Goal: Task Accomplishment & Management: Use online tool/utility

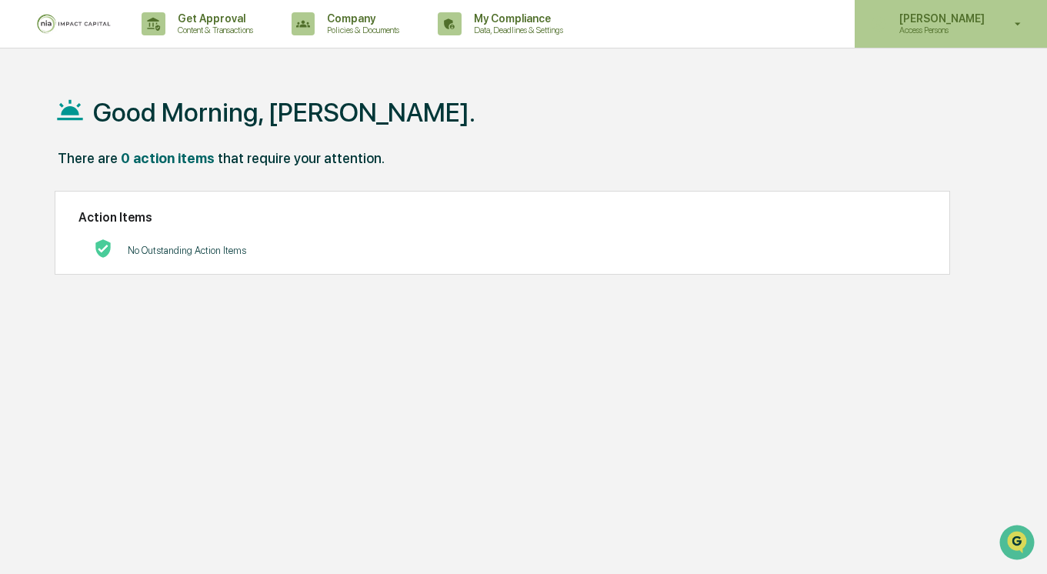
click at [951, 32] on p "Access Persons" at bounding box center [939, 30] width 105 height 11
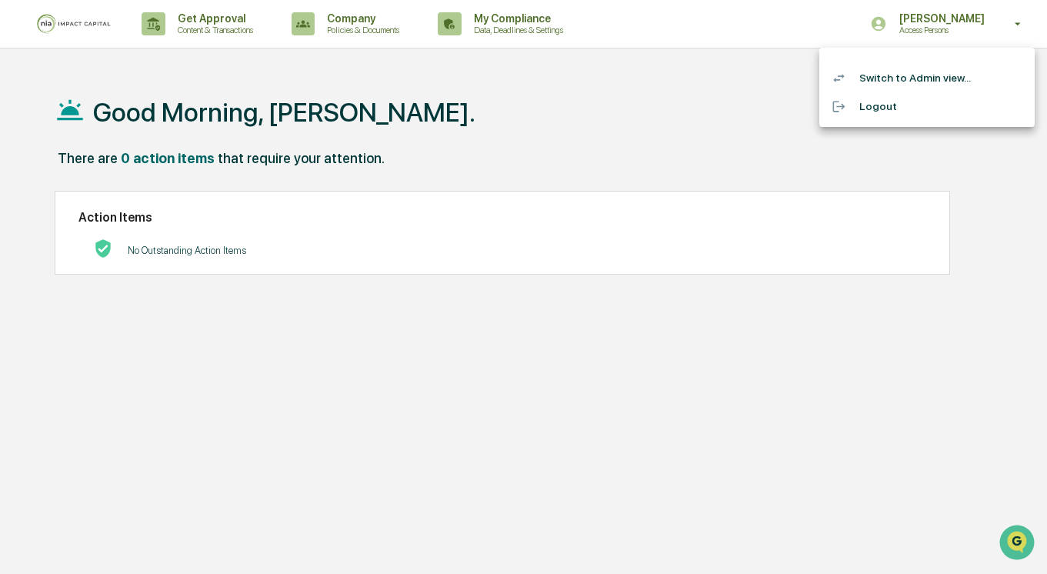
click at [910, 85] on li "Switch to Admin view..." at bounding box center [926, 78] width 215 height 28
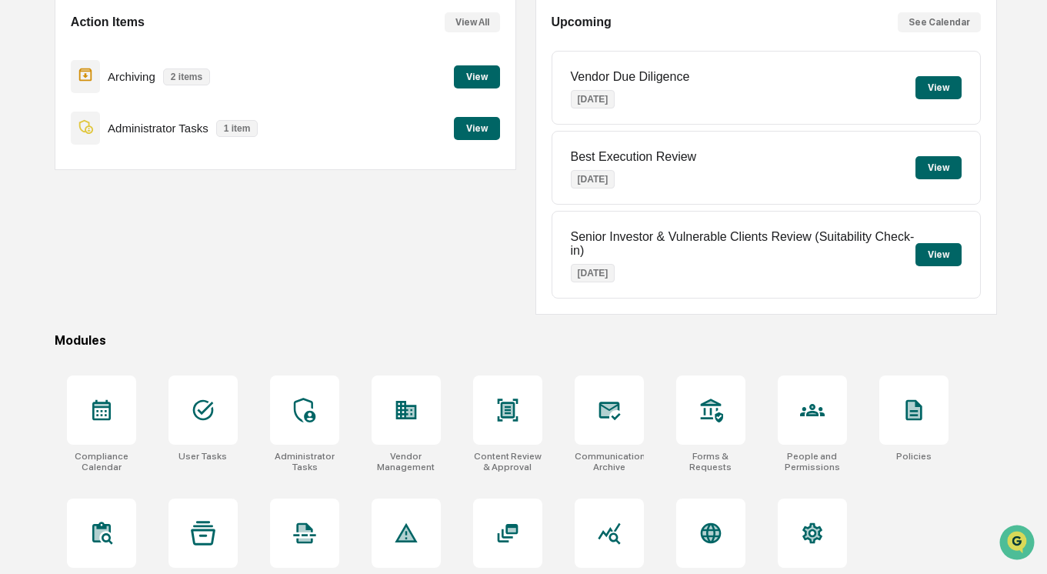
scroll to position [155, 0]
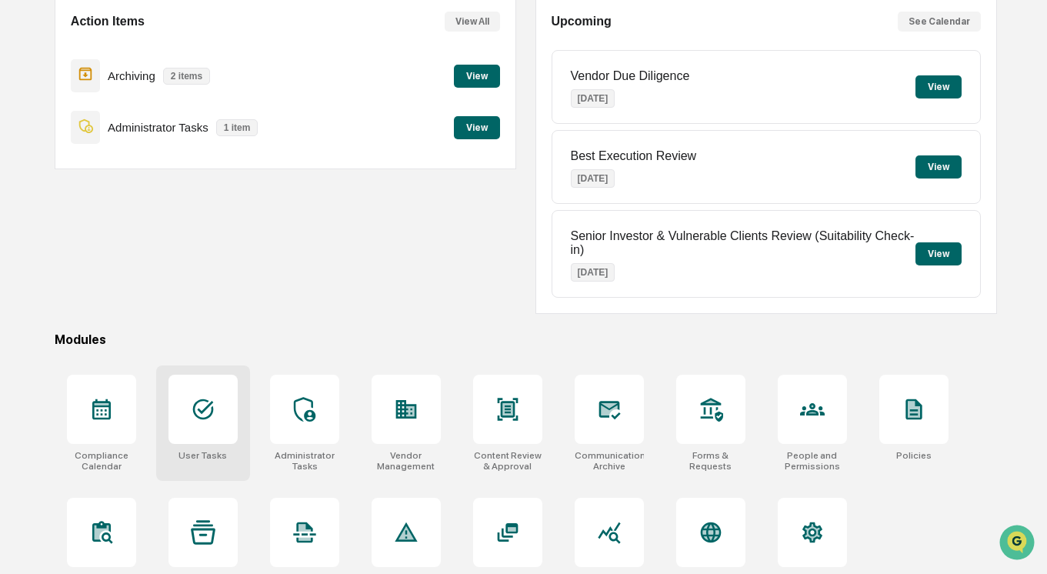
click at [216, 428] on div at bounding box center [202, 409] width 69 height 69
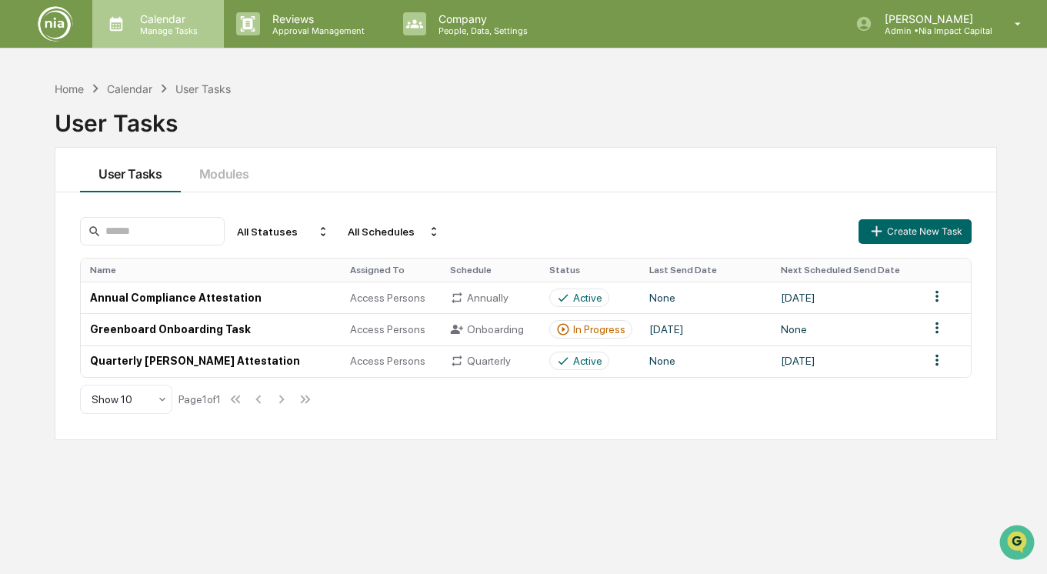
click at [188, 32] on p "Manage Tasks" at bounding box center [167, 30] width 78 height 11
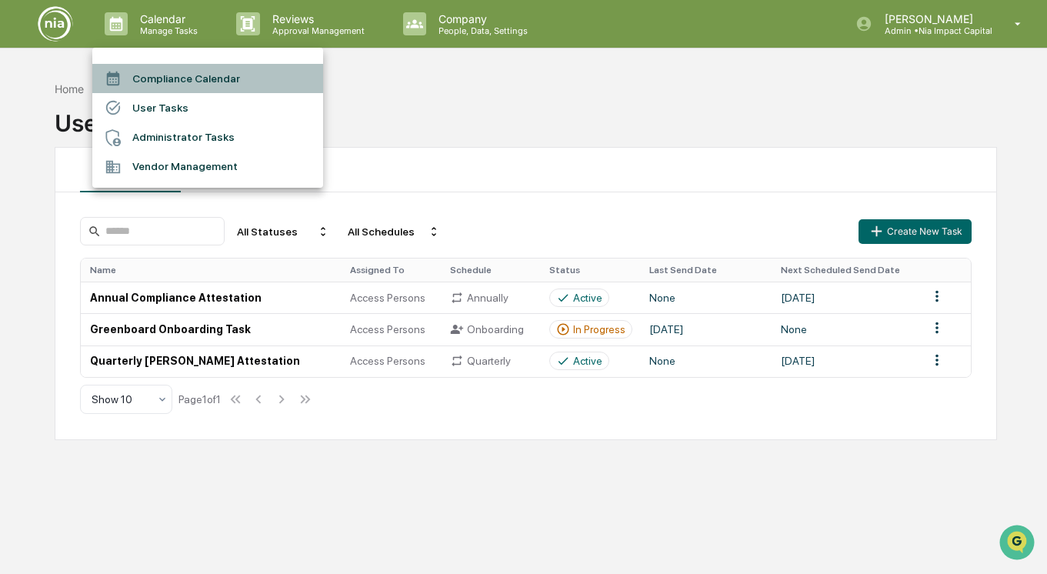
click at [178, 78] on li "Compliance Calendar" at bounding box center [207, 78] width 231 height 29
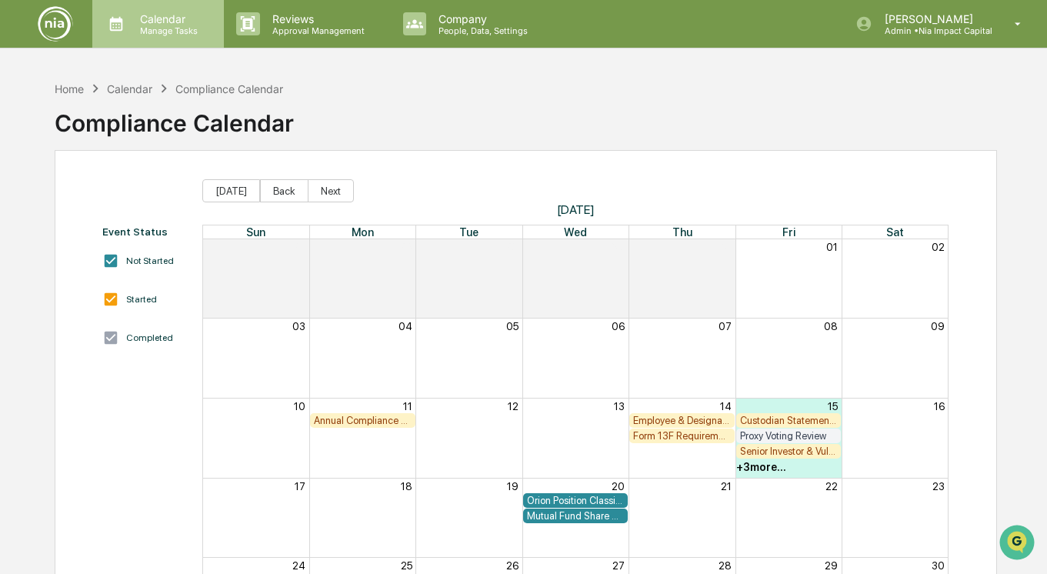
click at [185, 21] on p "Calendar" at bounding box center [167, 18] width 78 height 13
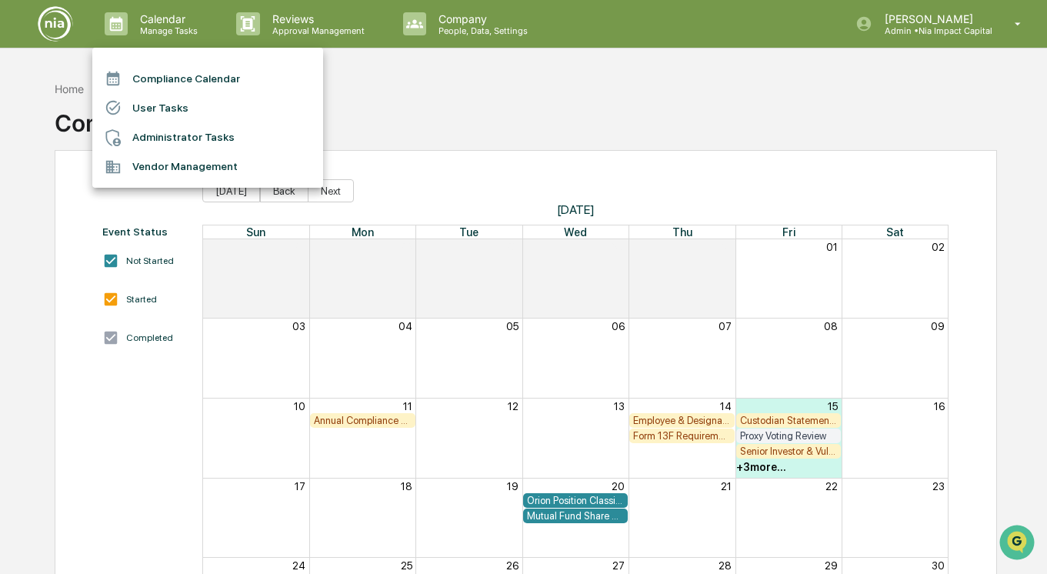
click at [162, 128] on li "Administrator Tasks" at bounding box center [207, 137] width 231 height 29
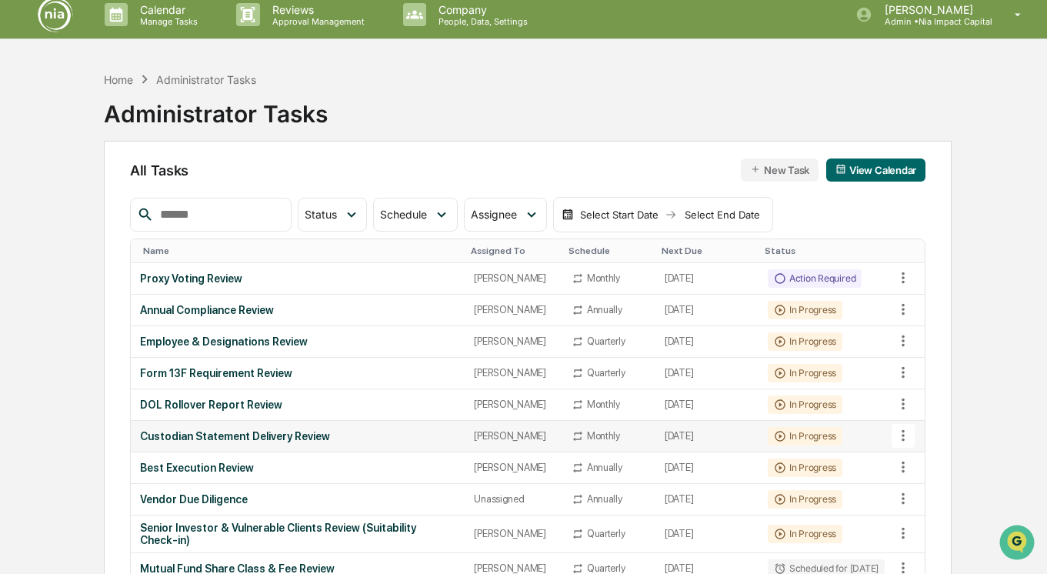
scroll to position [12, 0]
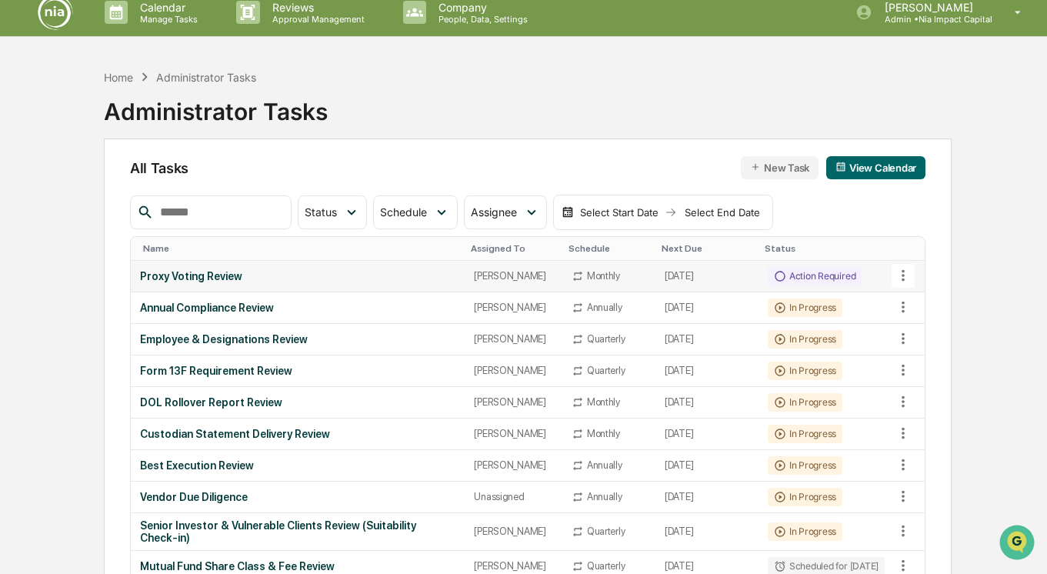
click at [711, 278] on td "August 15, 2025" at bounding box center [706, 277] width 103 height 32
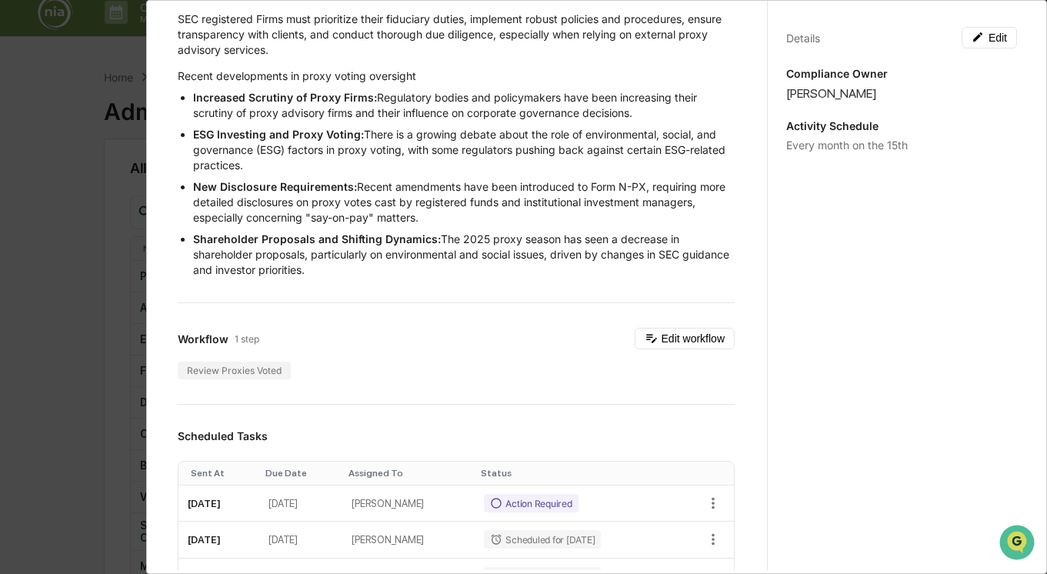
scroll to position [0, 0]
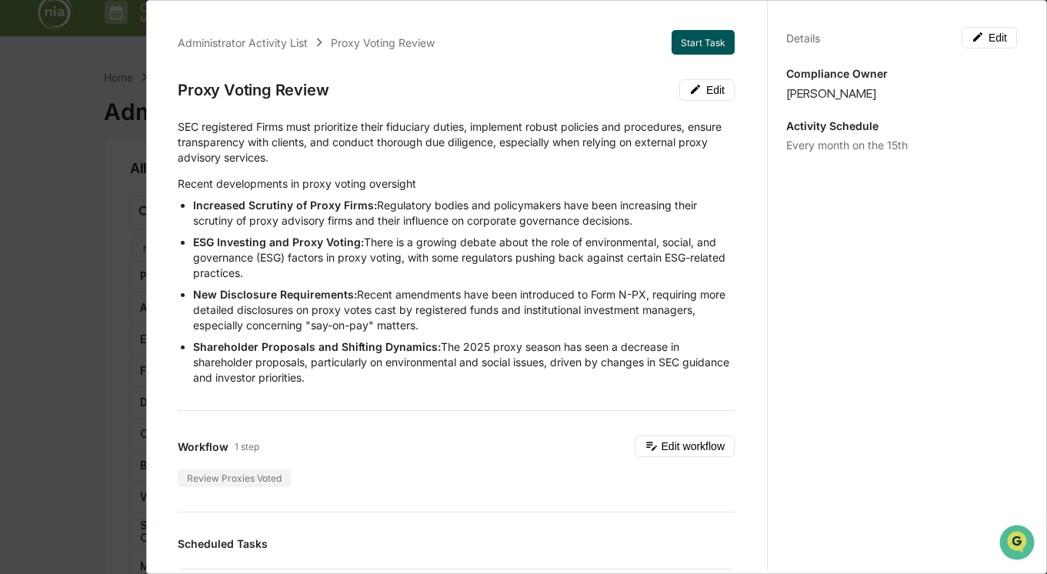
click at [713, 44] on button "Start Task" at bounding box center [702, 42] width 63 height 25
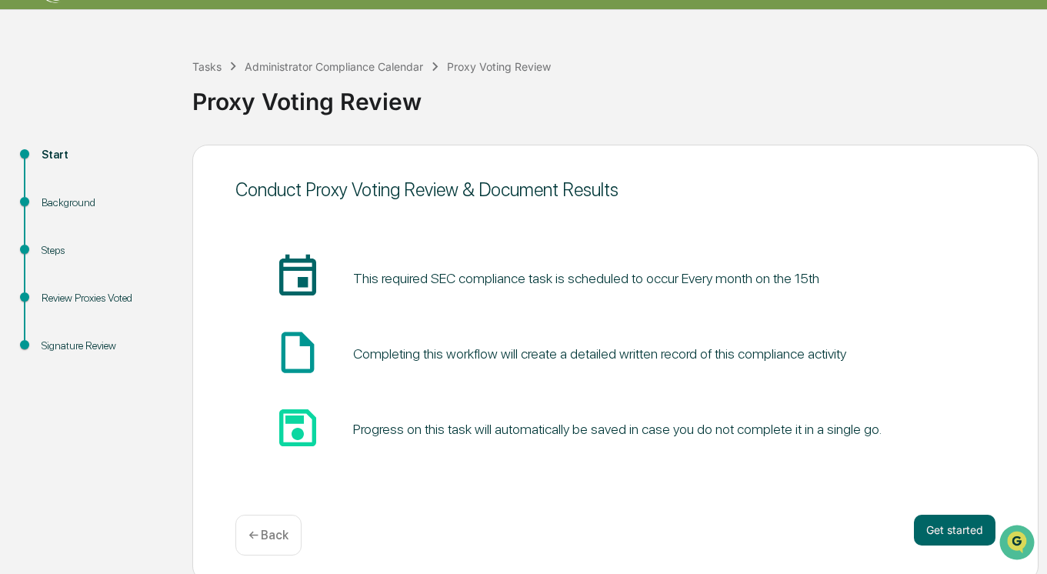
scroll to position [46, 0]
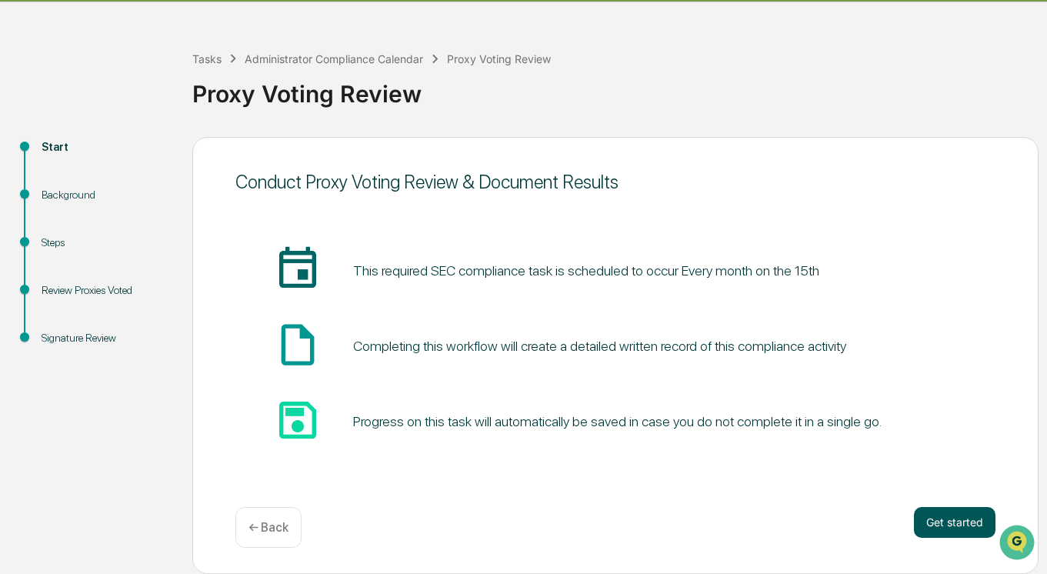
click at [949, 518] on button "Get started" at bounding box center [955, 522] width 82 height 31
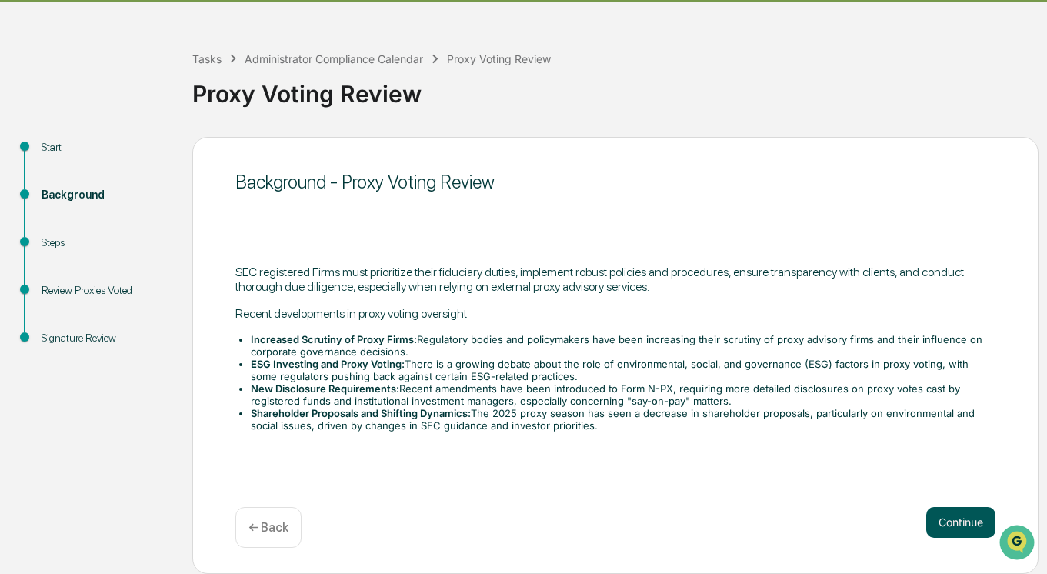
click at [944, 511] on button "Continue" at bounding box center [960, 522] width 69 height 31
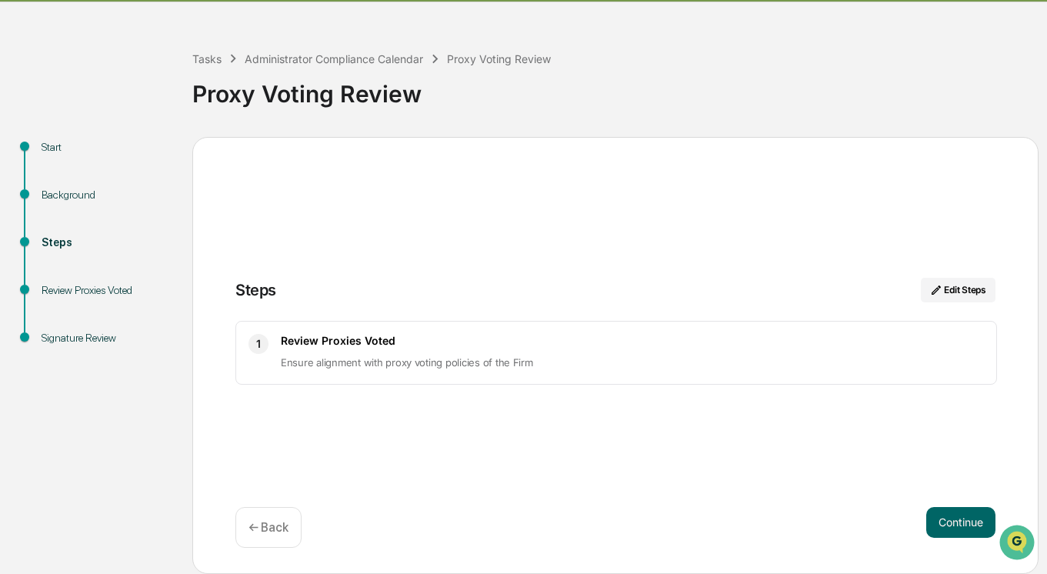
click at [811, 364] on p "​Ensure alignment with proxy voting policies of the Firm" at bounding box center [632, 362] width 703 height 18
click at [697, 357] on p "​Ensure alignment with proxy voting policies of the Firm" at bounding box center [632, 362] width 703 height 18
click at [961, 294] on button "Edit Steps" at bounding box center [958, 290] width 75 height 25
click at [934, 288] on icon at bounding box center [936, 290] width 12 height 12
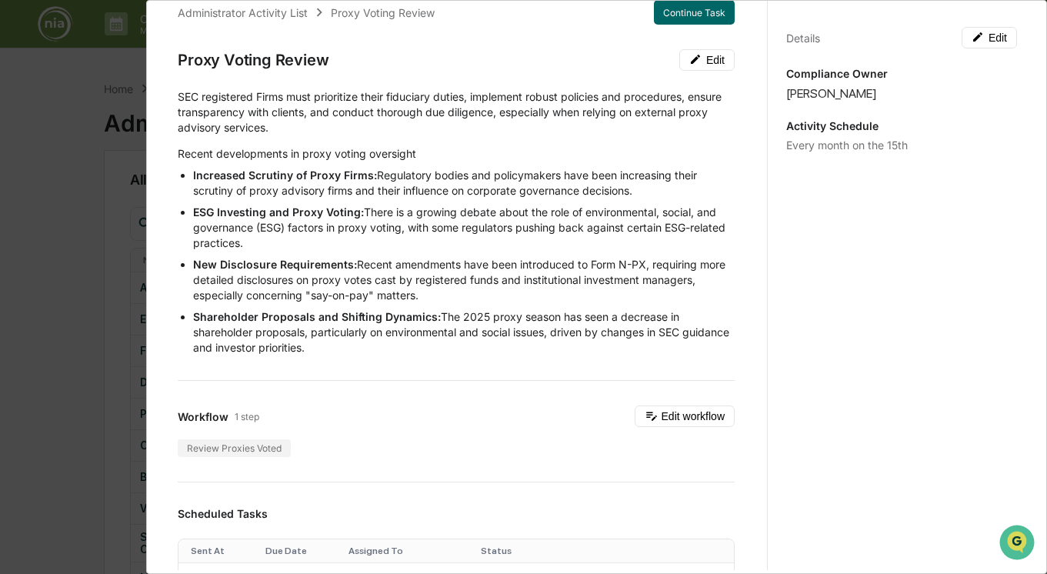
scroll to position [36, 0]
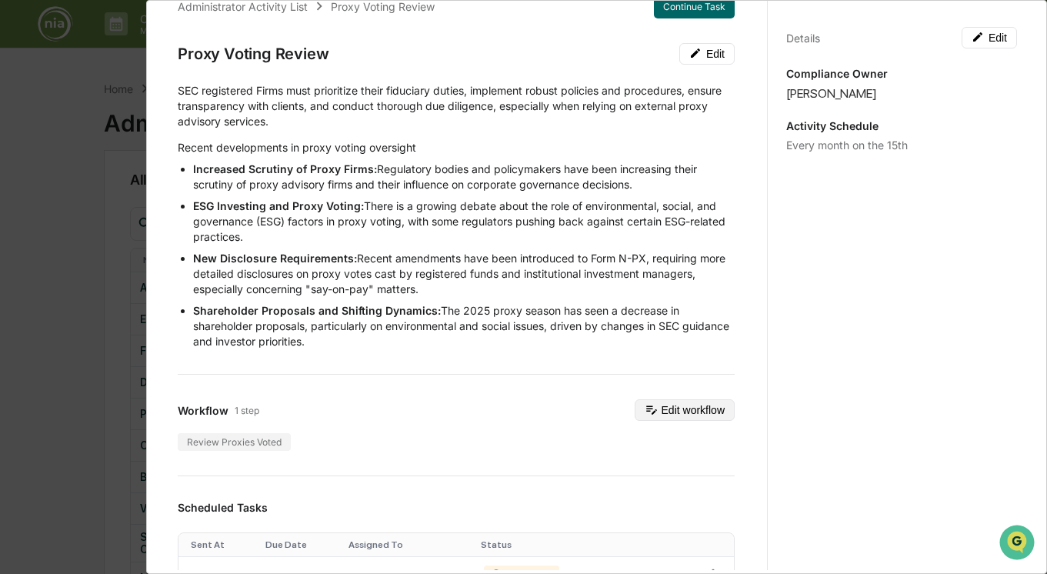
click at [661, 408] on button "Edit workflow" at bounding box center [684, 410] width 100 height 22
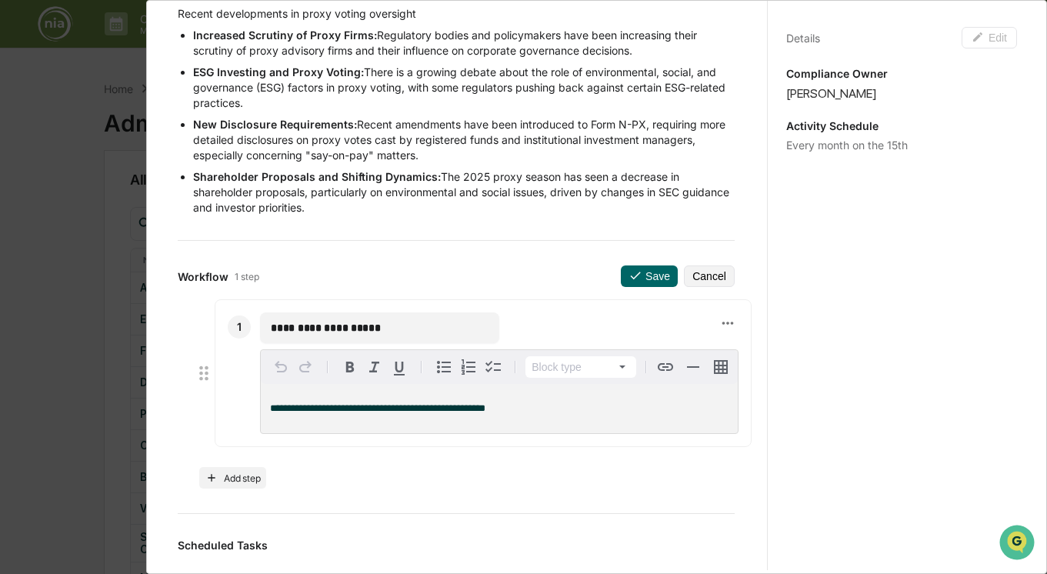
scroll to position [176, 0]
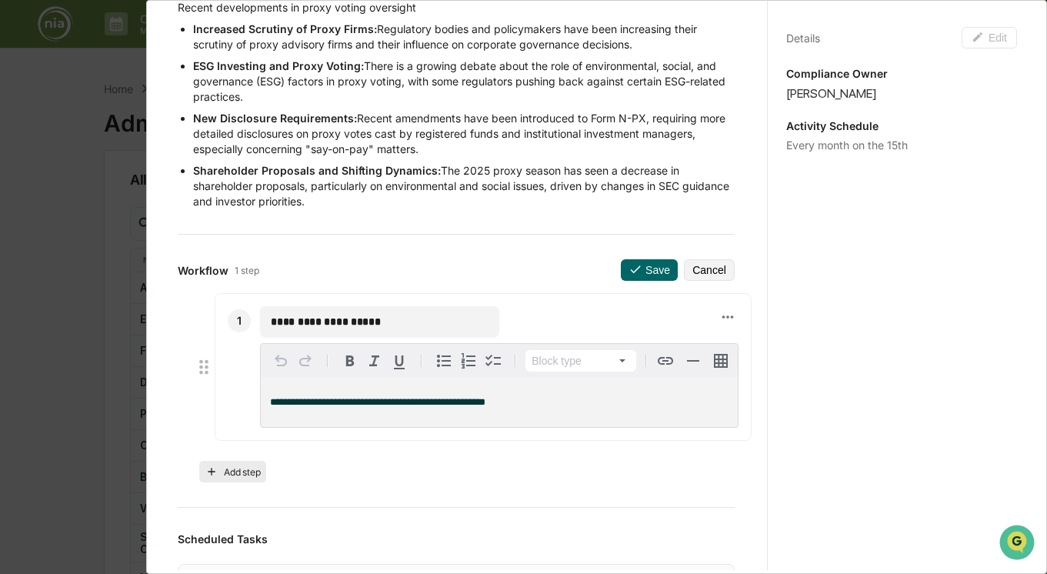
click at [245, 471] on button "Add step" at bounding box center [232, 472] width 67 height 22
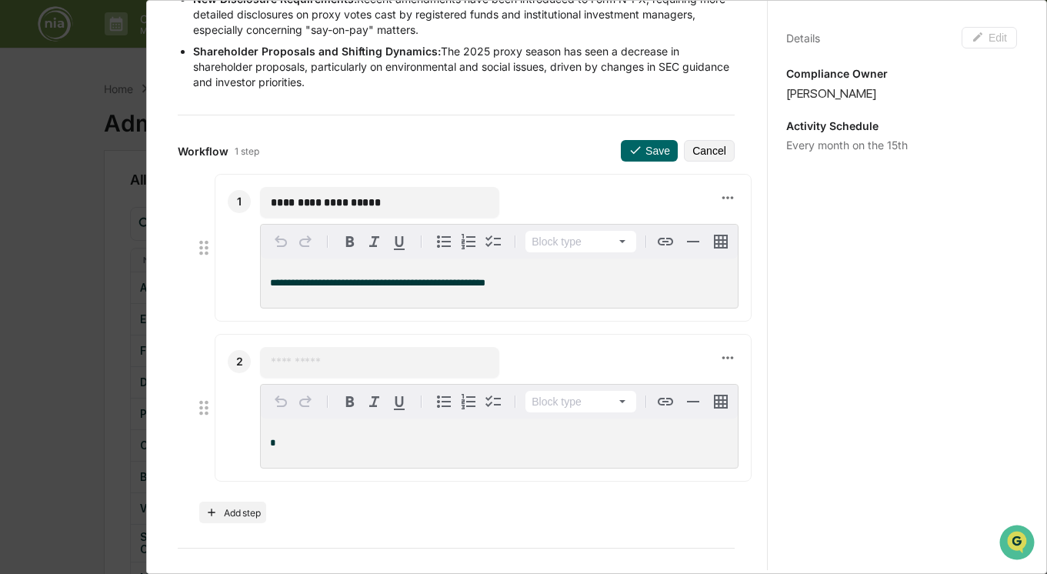
scroll to position [296, 0]
click at [725, 358] on icon at bounding box center [727, 356] width 17 height 17
click at [676, 366] on div at bounding box center [523, 287] width 1047 height 574
click at [341, 361] on input "text" at bounding box center [380, 361] width 218 height 15
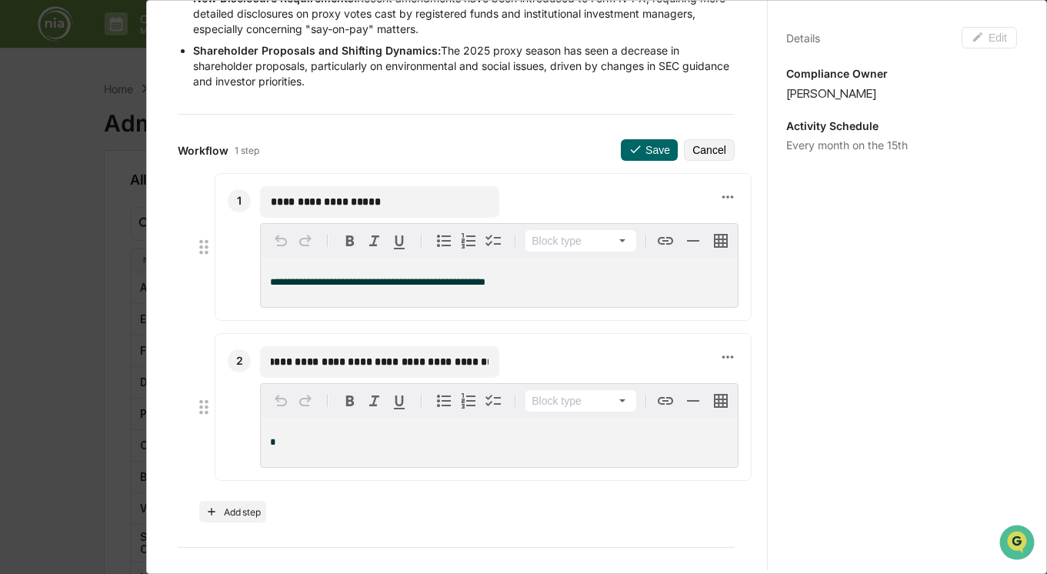
type input "**********"
click at [541, 351] on div "**********" at bounding box center [499, 361] width 478 height 31
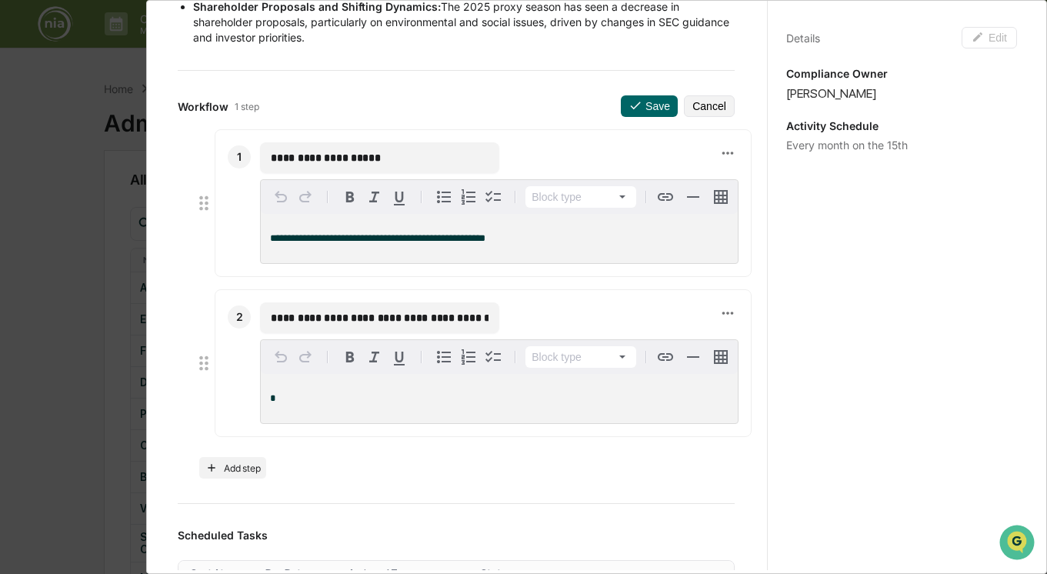
scroll to position [341, 0]
click at [390, 403] on p "*" at bounding box center [499, 397] width 458 height 11
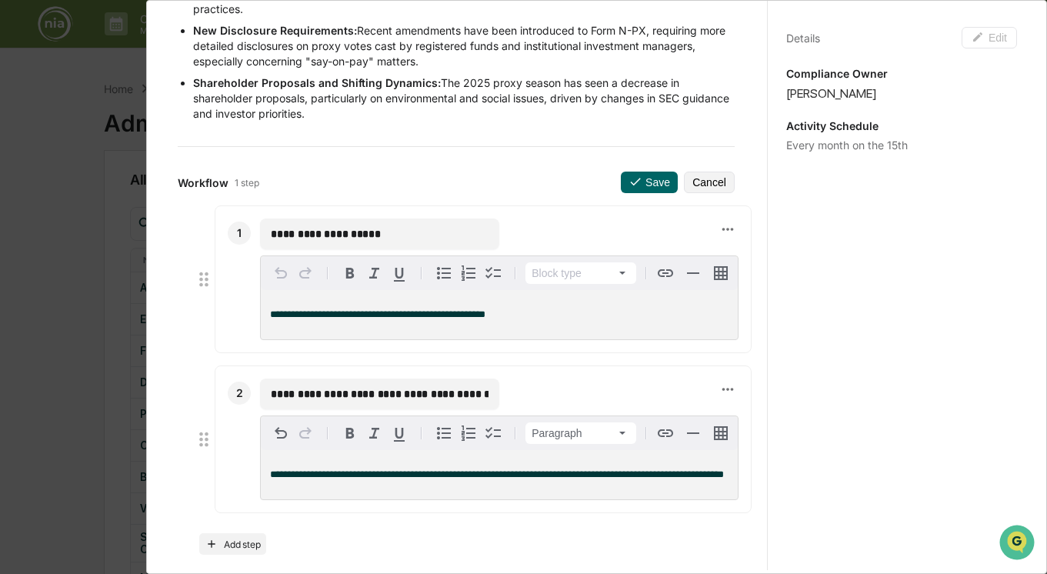
scroll to position [252, 0]
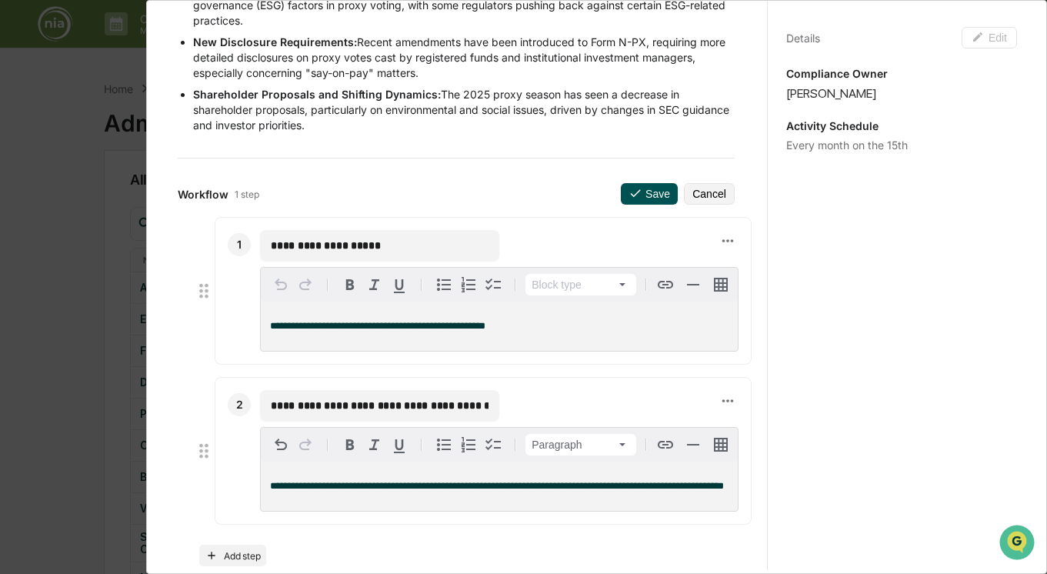
click at [654, 193] on button "Save" at bounding box center [649, 194] width 57 height 22
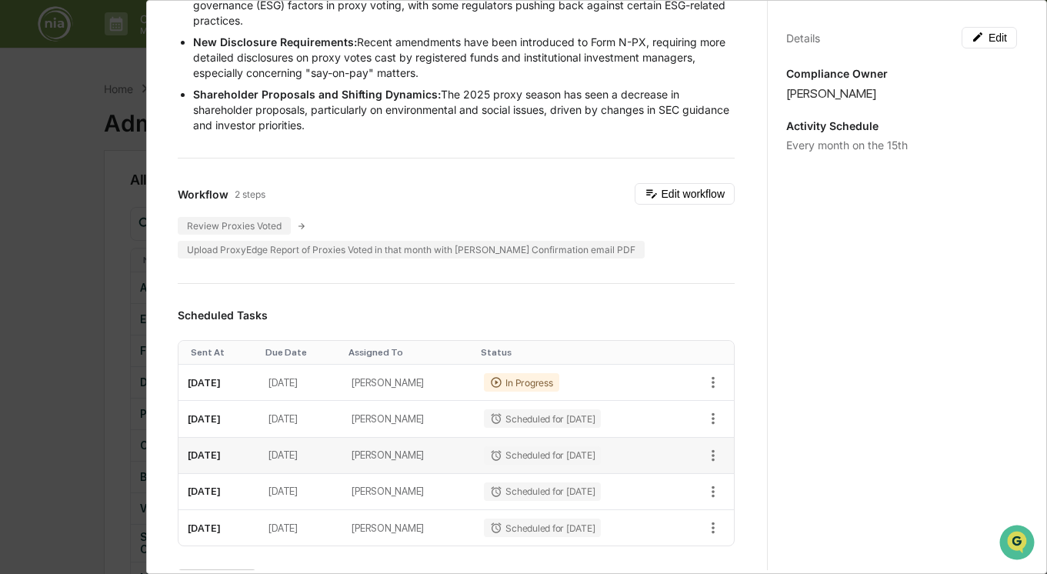
scroll to position [257, 0]
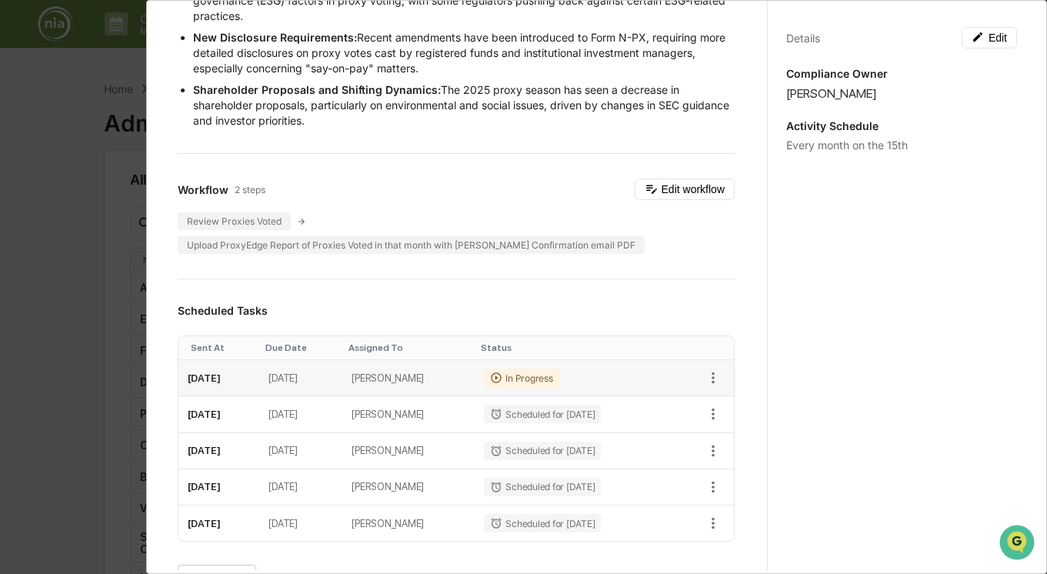
click at [558, 368] on div "In Progress" at bounding box center [521, 377] width 75 height 18
click at [707, 369] on icon "button" at bounding box center [712, 377] width 17 height 17
click at [607, 358] on div at bounding box center [523, 287] width 1047 height 574
click at [558, 368] on div "In Progress" at bounding box center [521, 377] width 75 height 18
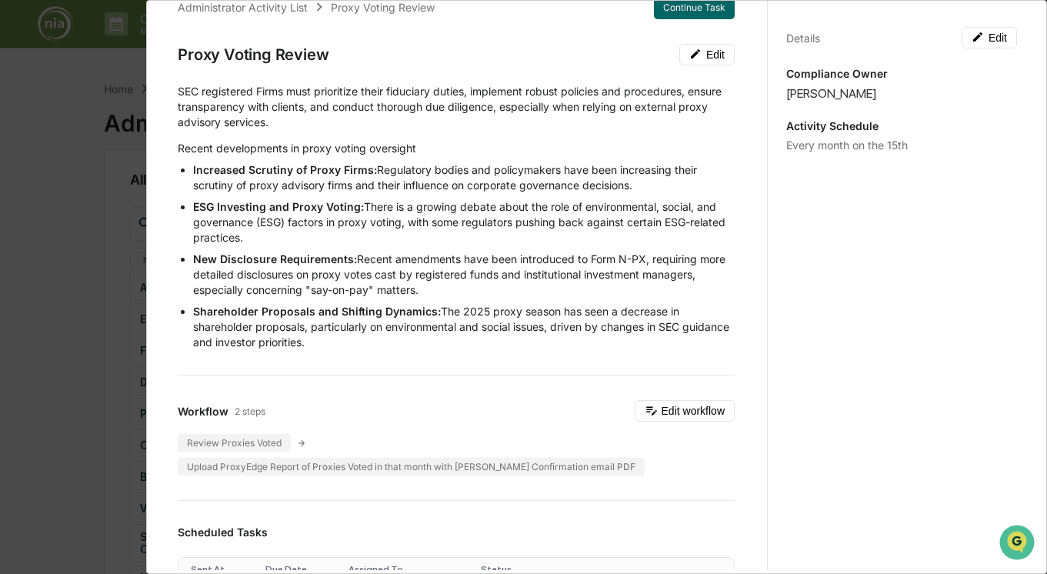
scroll to position [0, 0]
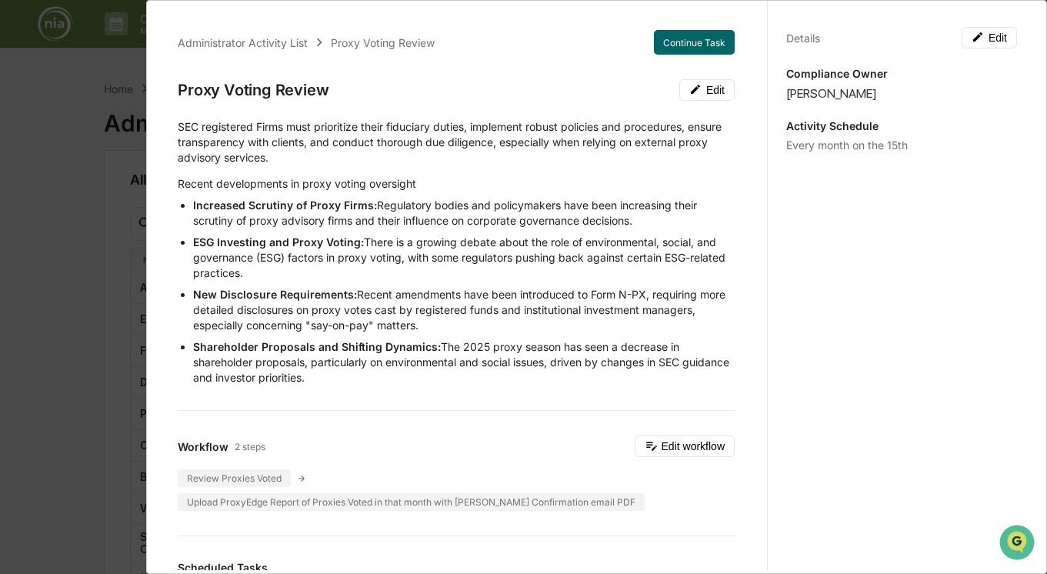
click at [695, 45] on button "Continue Task" at bounding box center [694, 42] width 81 height 25
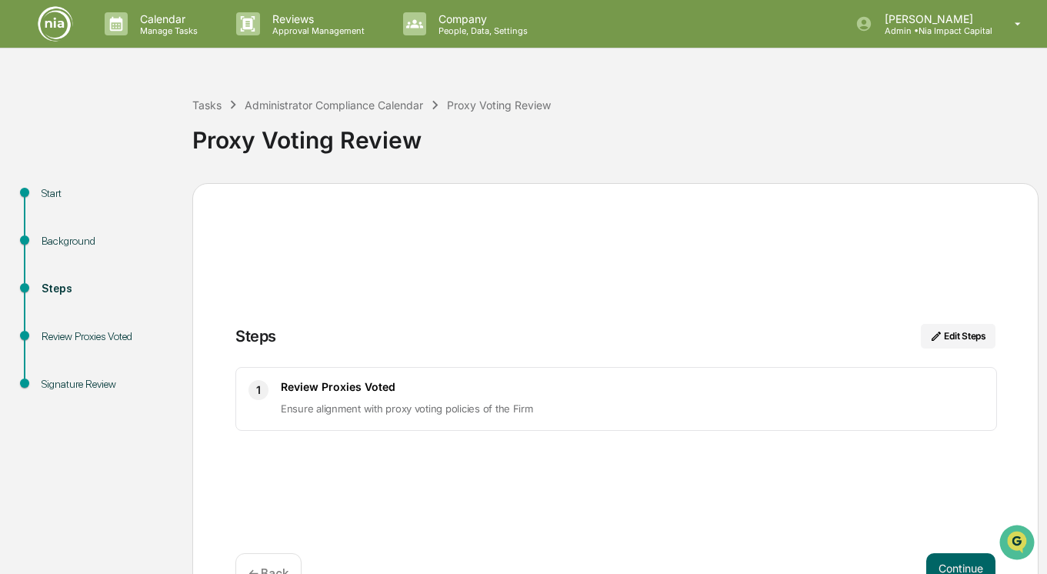
scroll to position [46, 0]
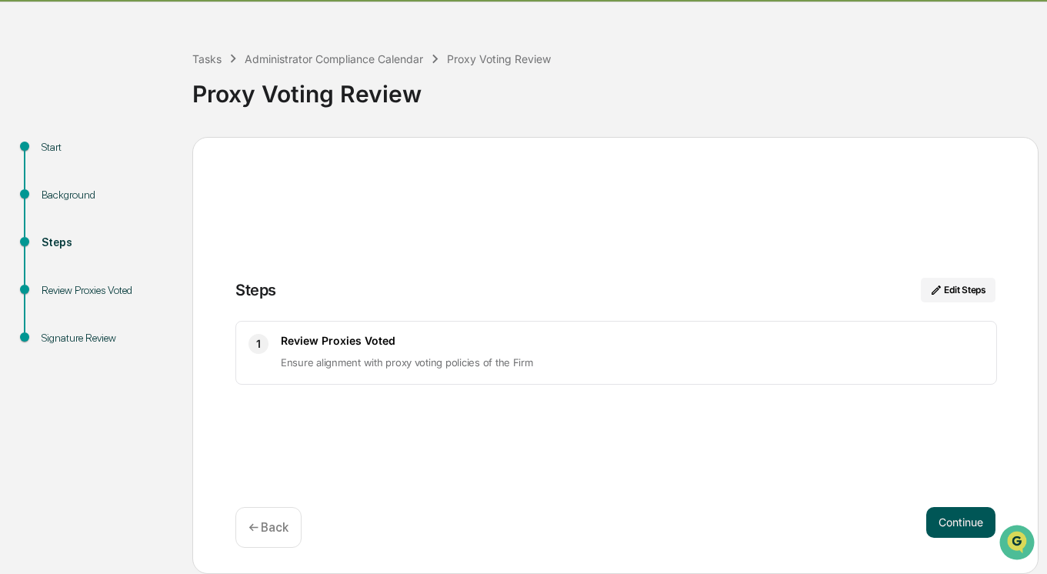
click at [968, 518] on button "Continue" at bounding box center [960, 522] width 69 height 31
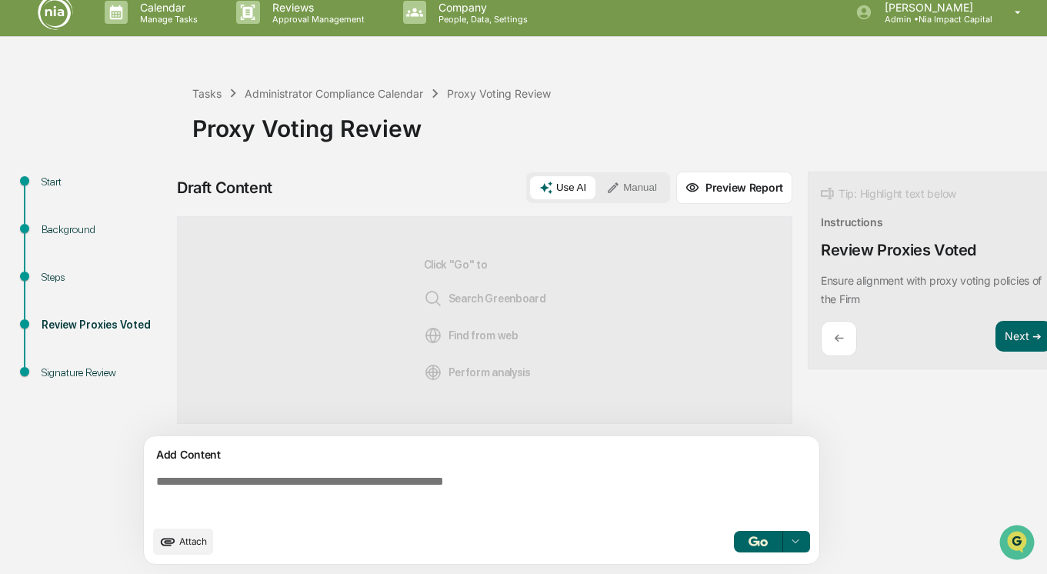
scroll to position [12, 0]
